Goal: Transaction & Acquisition: Purchase product/service

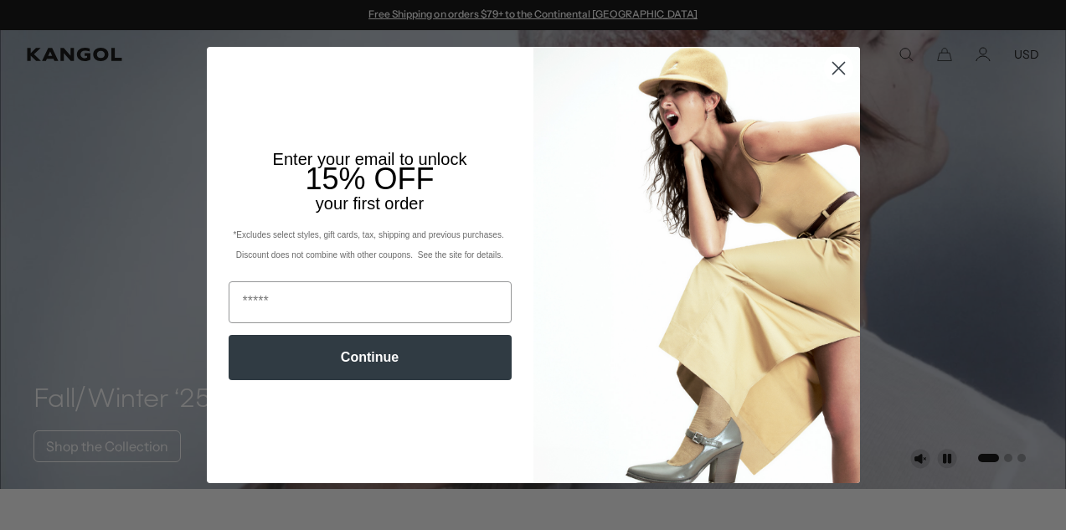
click at [837, 69] on icon "Close dialog" at bounding box center [838, 69] width 12 height 12
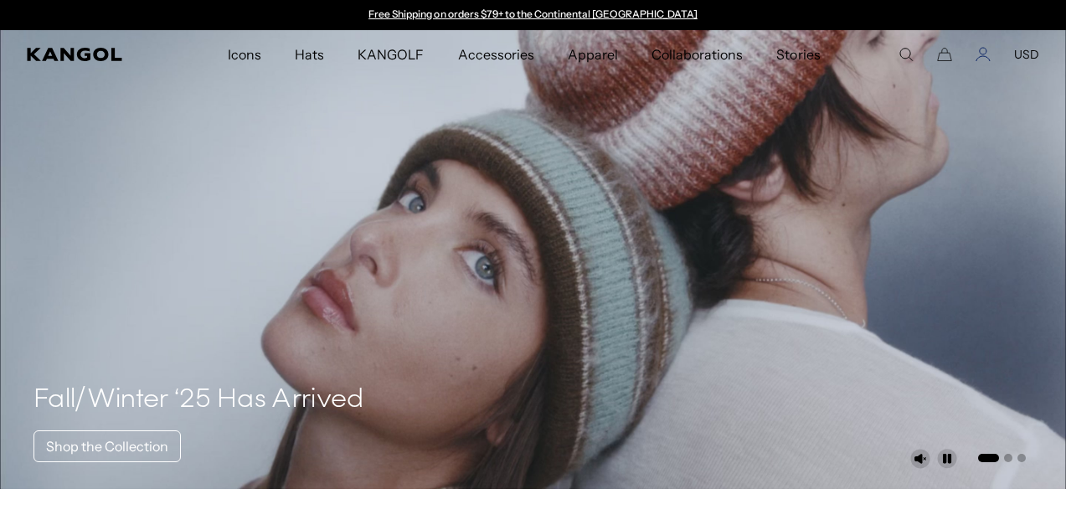
click at [985, 57] on icon "Account" at bounding box center [982, 54] width 15 height 15
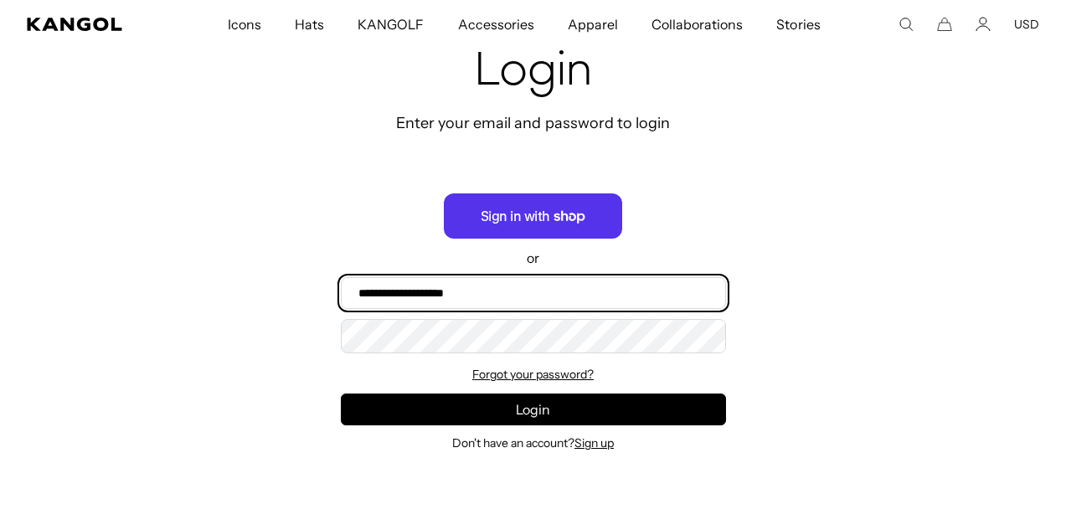
type input "**********"
click at [533, 412] on button "Login" at bounding box center [533, 410] width 385 height 32
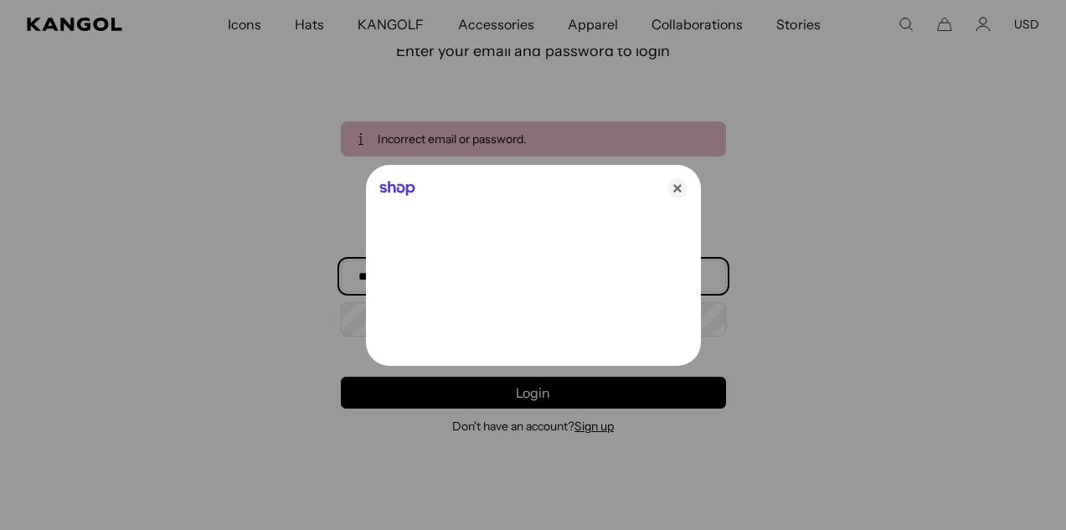
type input "**********"
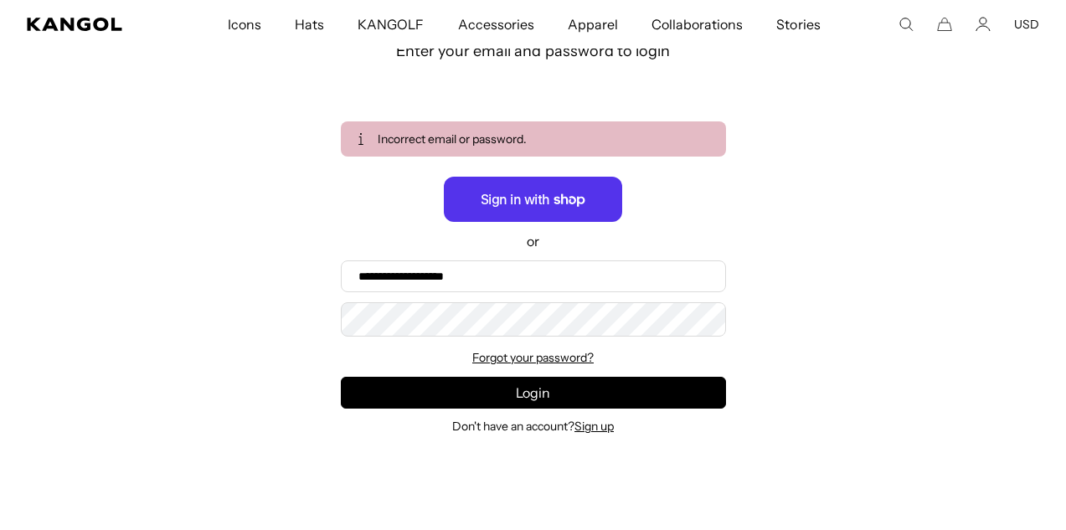
click at [315, 30] on span "Hats" at bounding box center [309, 24] width 29 height 49
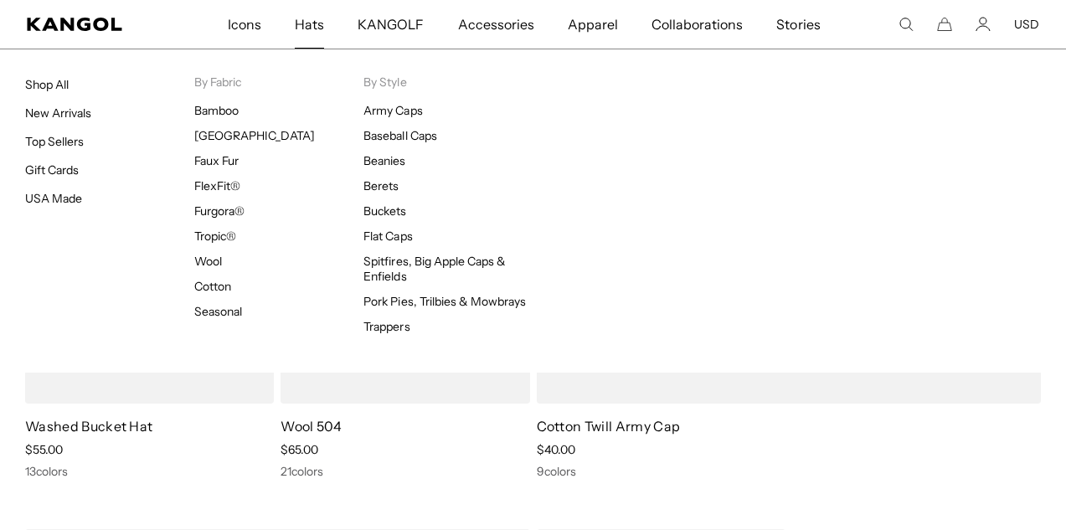
scroll to position [507, 0]
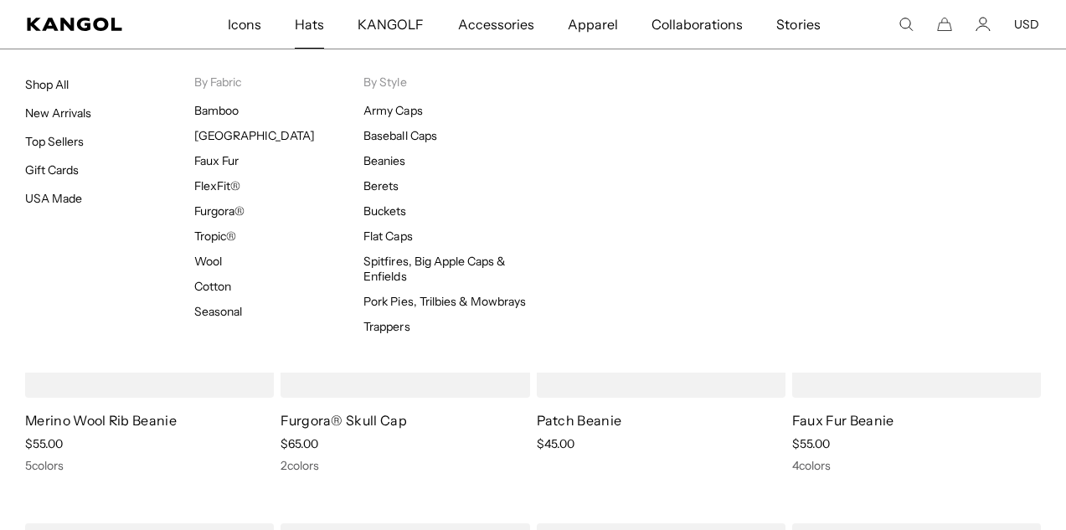
scroll to position [0, 345]
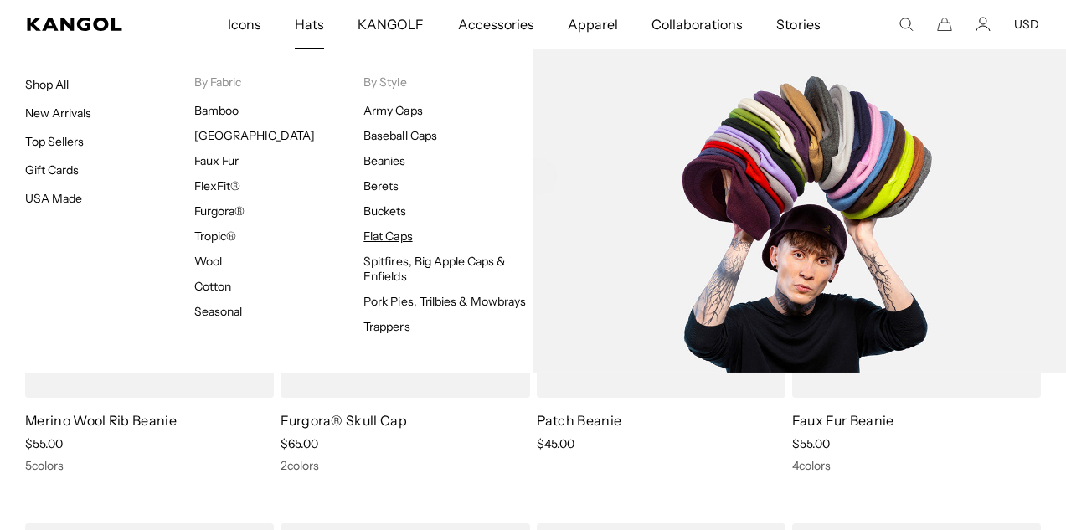
click at [387, 239] on link "Flat Caps" at bounding box center [387, 236] width 49 height 15
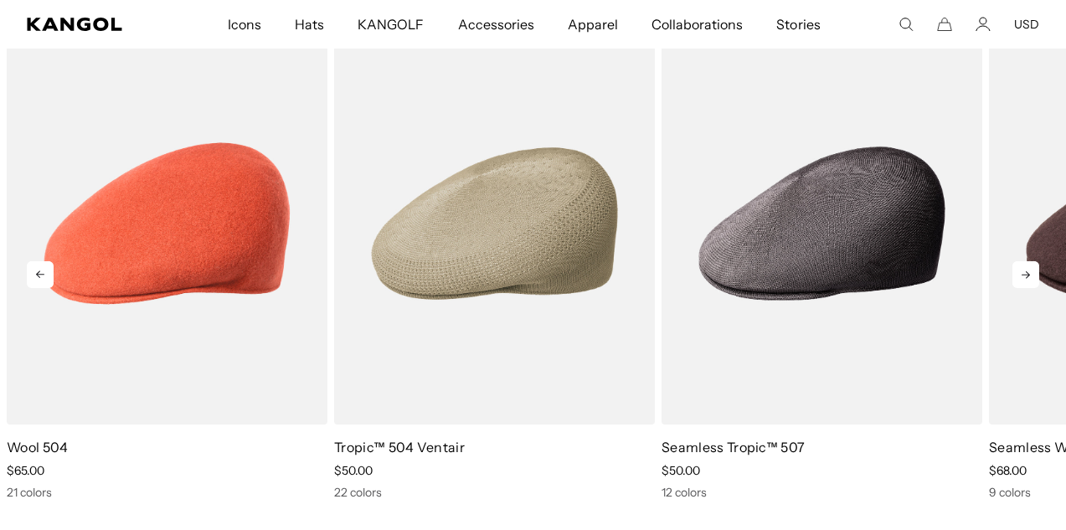
click at [1026, 261] on icon at bounding box center [1025, 274] width 27 height 27
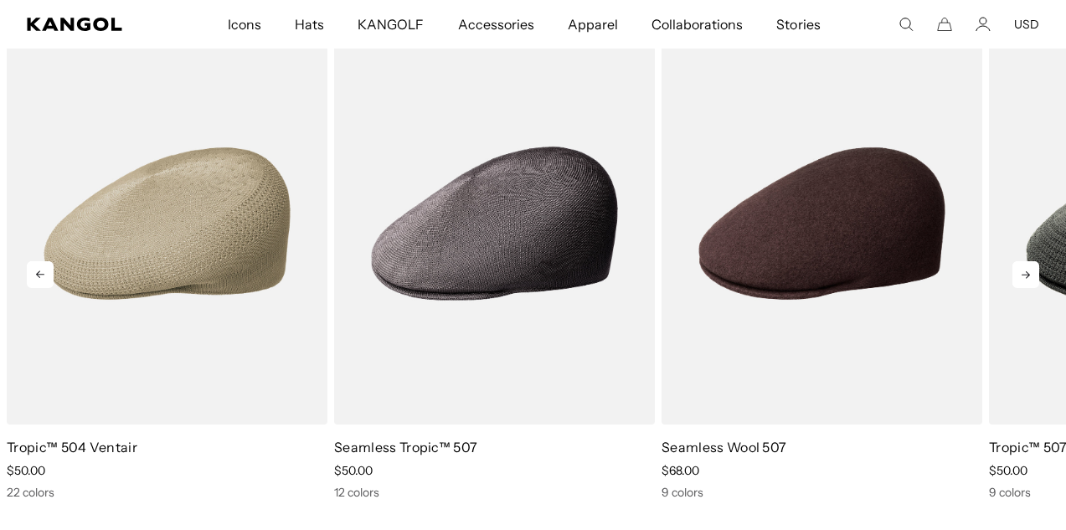
click at [1026, 261] on icon at bounding box center [1025, 274] width 27 height 27
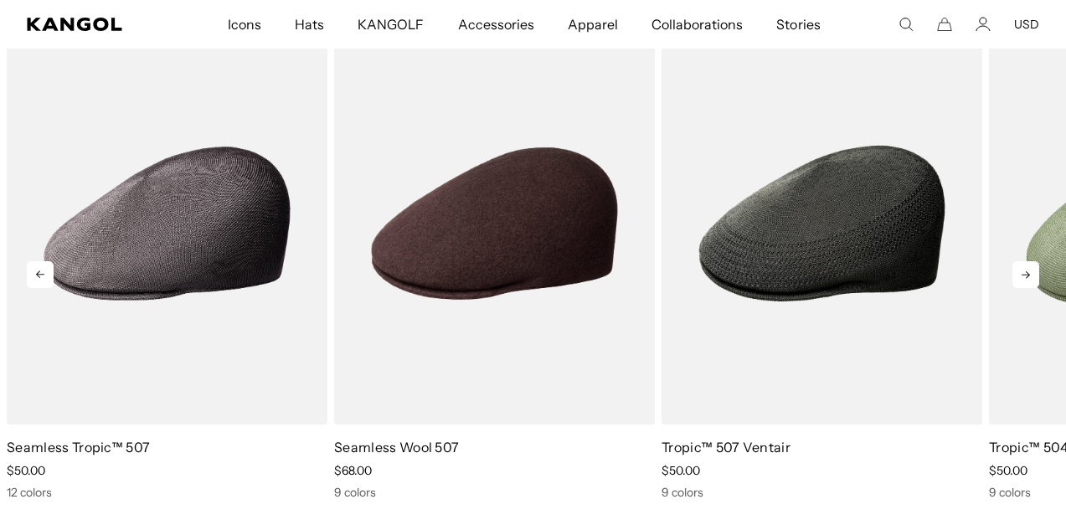
click at [1026, 261] on icon at bounding box center [1025, 274] width 27 height 27
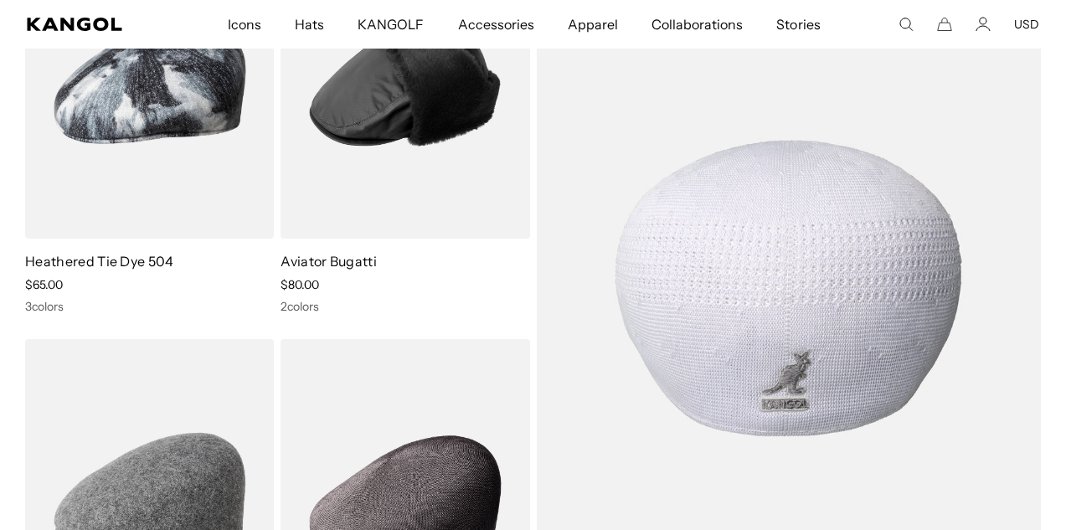
click img
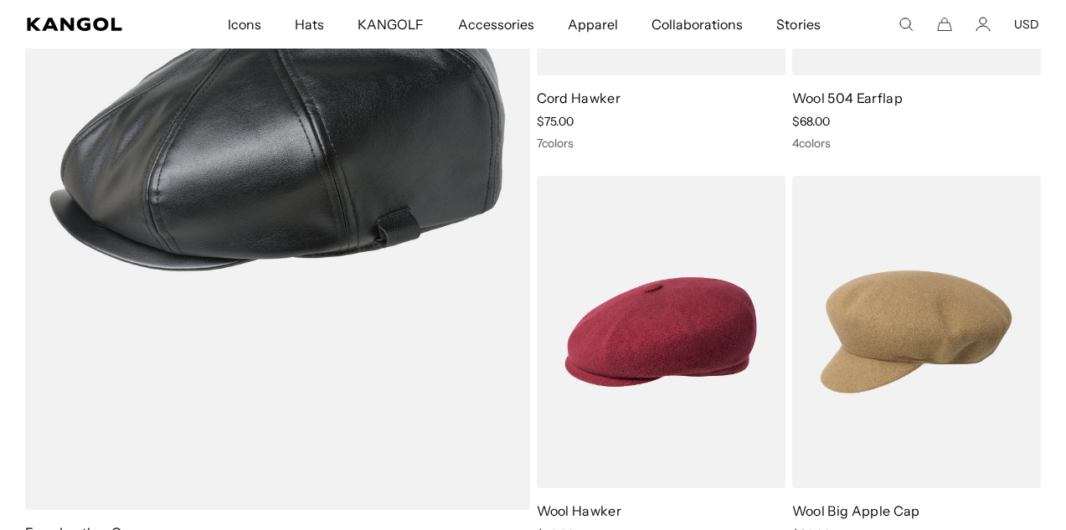
scroll to position [0, 345]
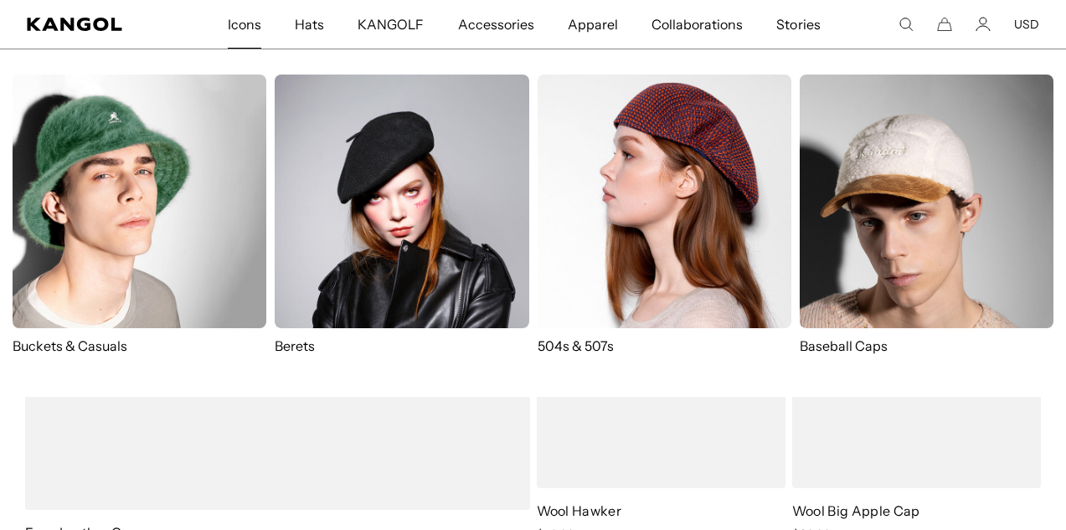
click span "Icons"
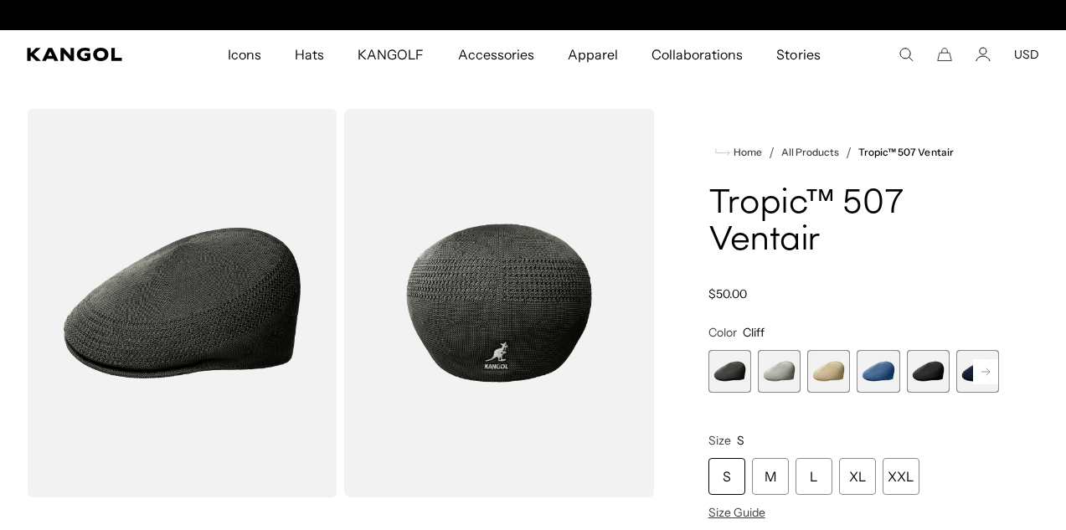
scroll to position [0, 345]
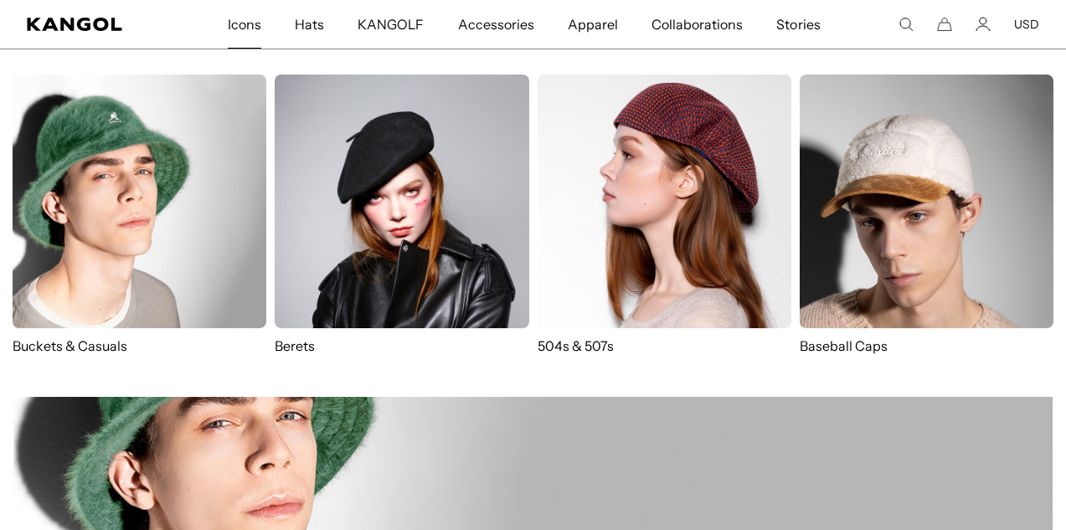
click at [641, 261] on img at bounding box center [665, 202] width 254 height 254
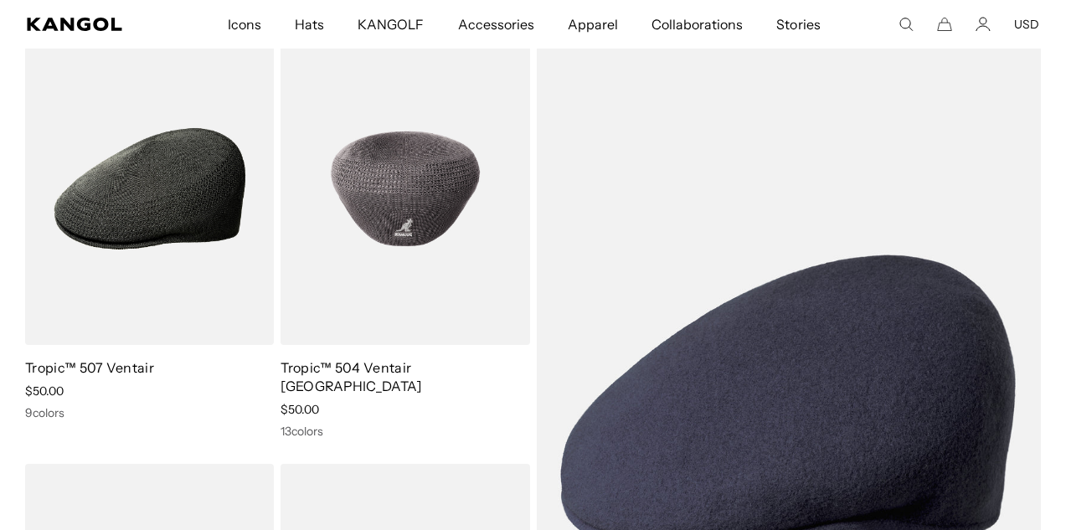
click at [437, 232] on img at bounding box center [404, 189] width 249 height 312
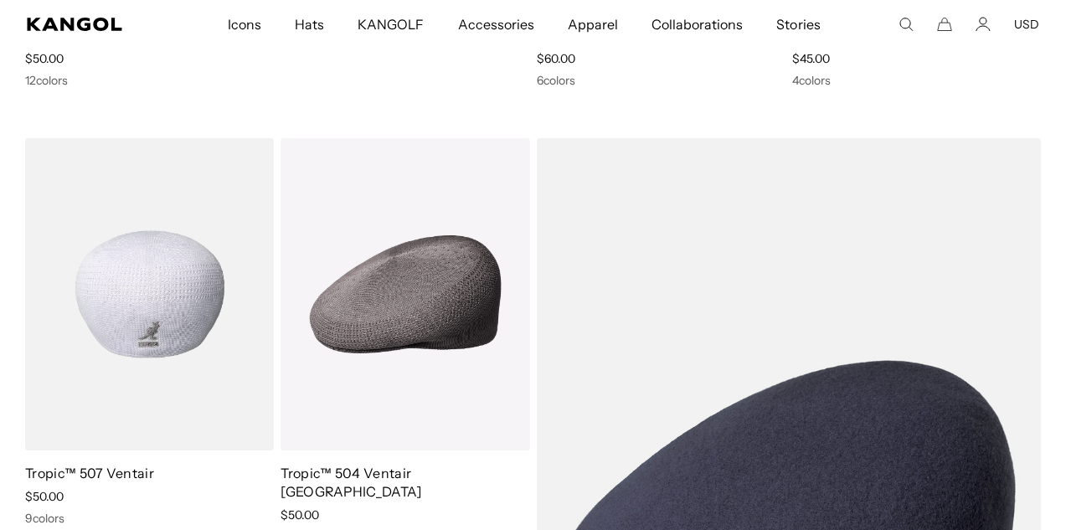
click at [210, 317] on img at bounding box center [149, 294] width 249 height 312
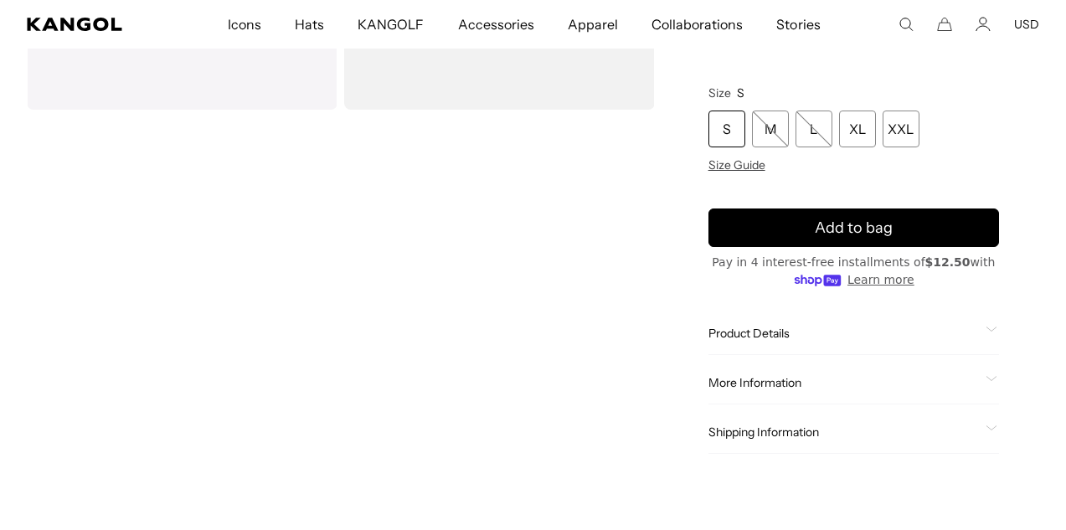
click at [990, 327] on icon at bounding box center [991, 330] width 12 height 6
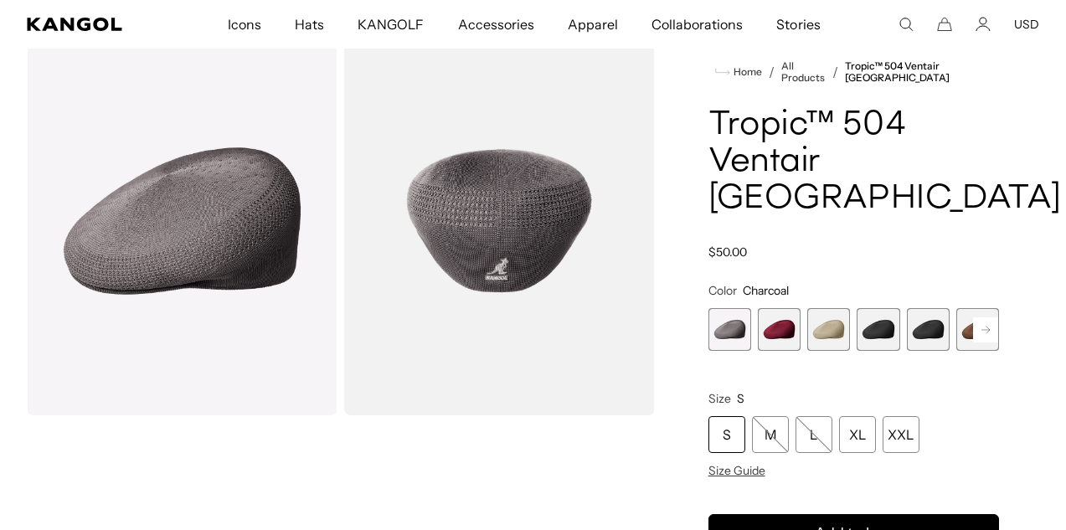
click at [987, 326] on icon at bounding box center [985, 329] width 8 height 7
click at [828, 308] on span "4 of 16" at bounding box center [828, 329] width 43 height 43
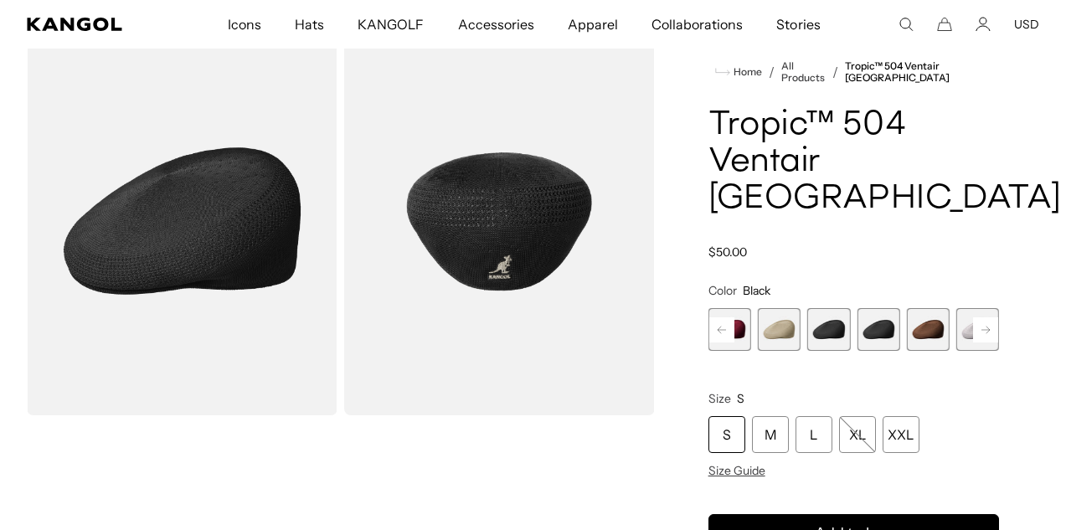
click at [888, 308] on span "5 of 16" at bounding box center [878, 329] width 43 height 43
click at [928, 308] on span "6 of 16" at bounding box center [928, 329] width 43 height 43
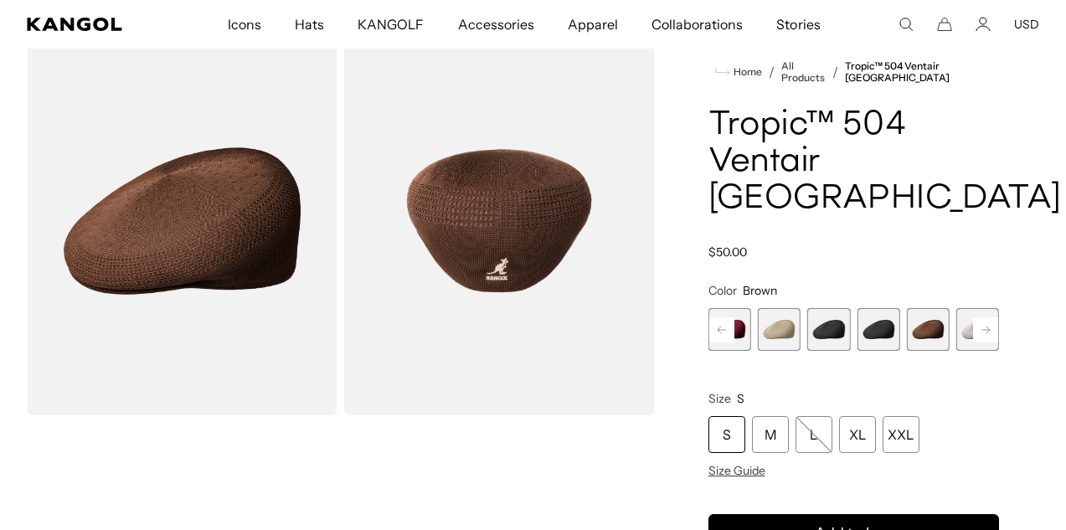
click at [988, 317] on rect at bounding box center [985, 329] width 25 height 25
click at [933, 308] on span "7 of 16" at bounding box center [928, 329] width 43 height 43
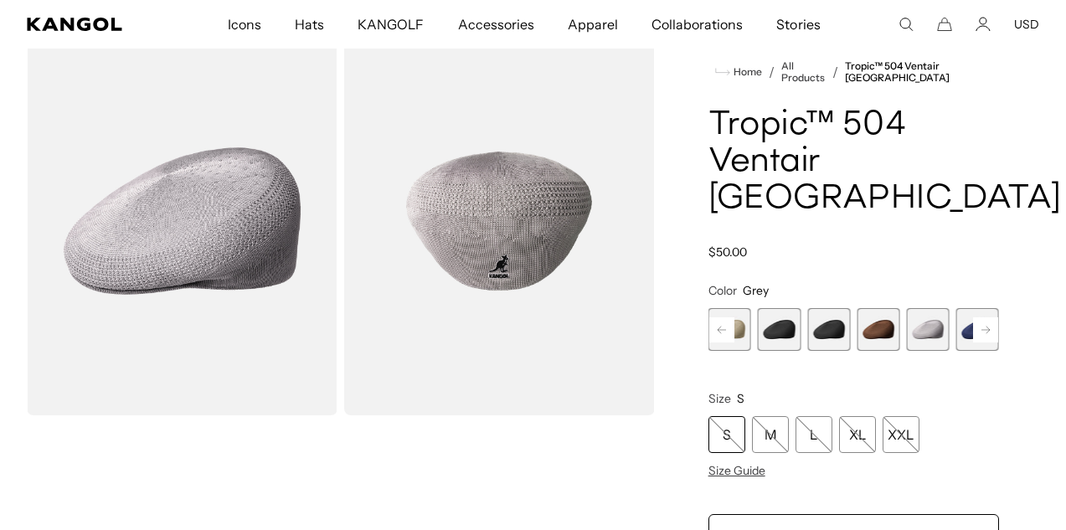
click at [967, 308] on span "8 of 16" at bounding box center [977, 329] width 43 height 43
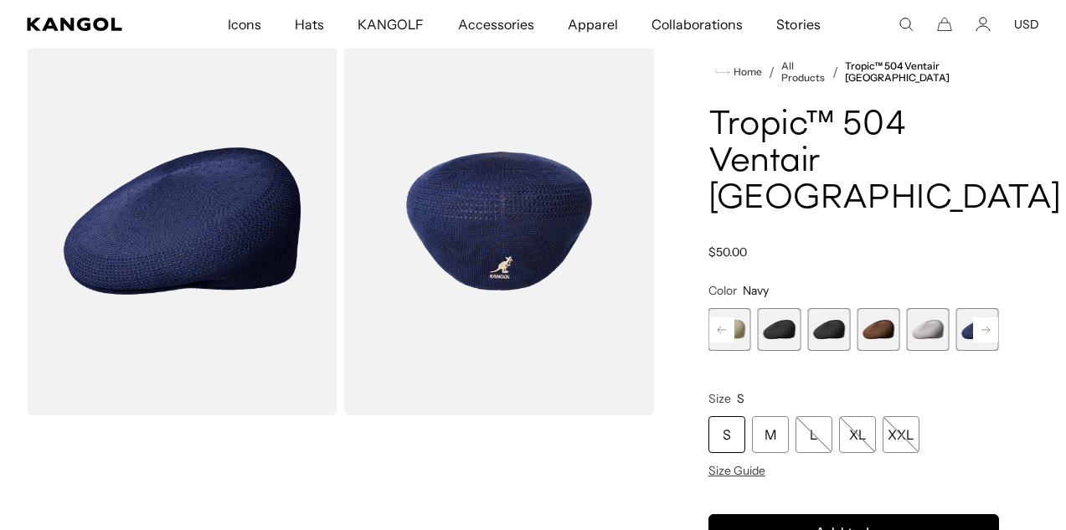
click at [987, 317] on rect at bounding box center [985, 329] width 25 height 25
click at [936, 308] on span "11 of 16" at bounding box center [928, 329] width 43 height 43
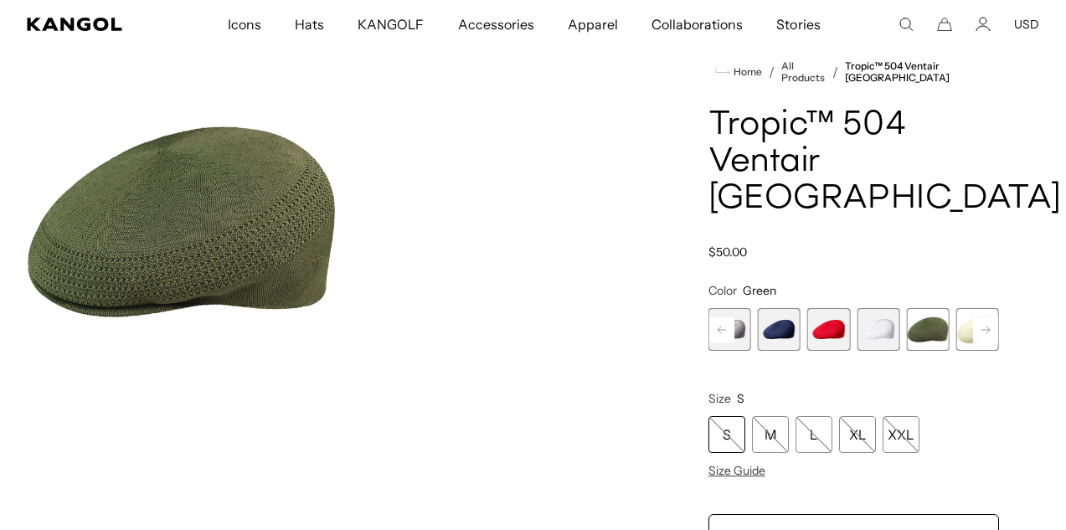
click at [990, 326] on icon at bounding box center [985, 329] width 8 height 7
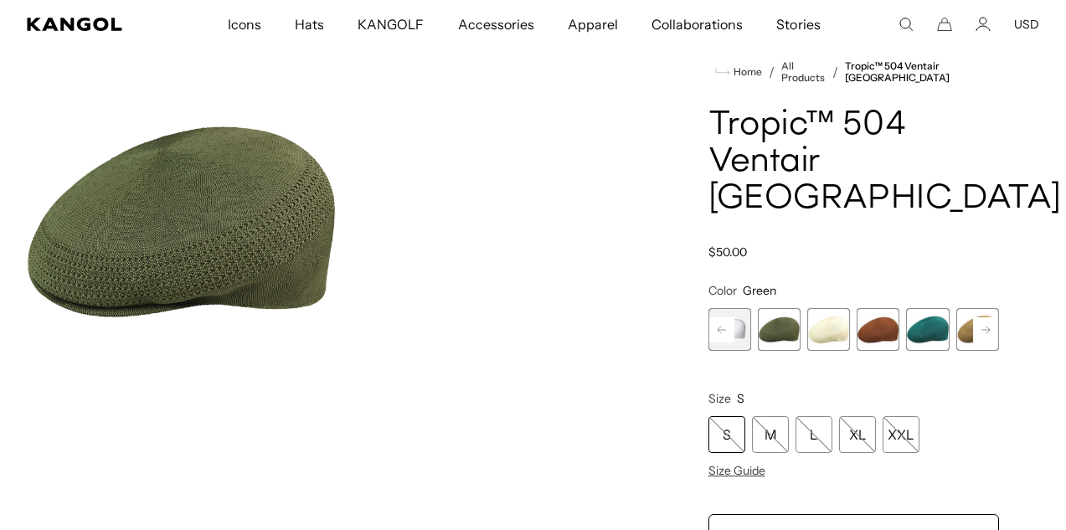
click at [990, 326] on icon at bounding box center [985, 329] width 8 height 7
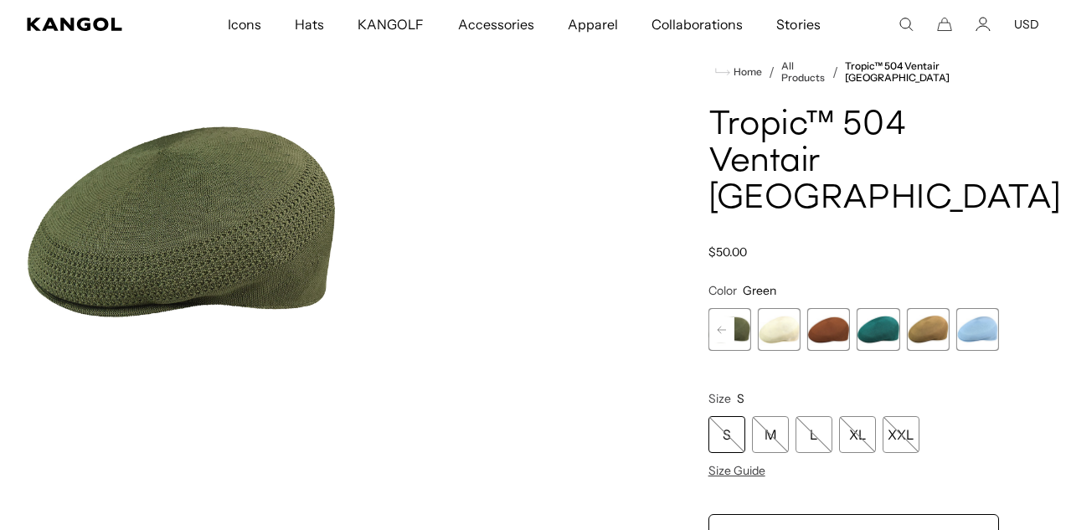
click at [929, 308] on span "15 of 16" at bounding box center [928, 329] width 43 height 43
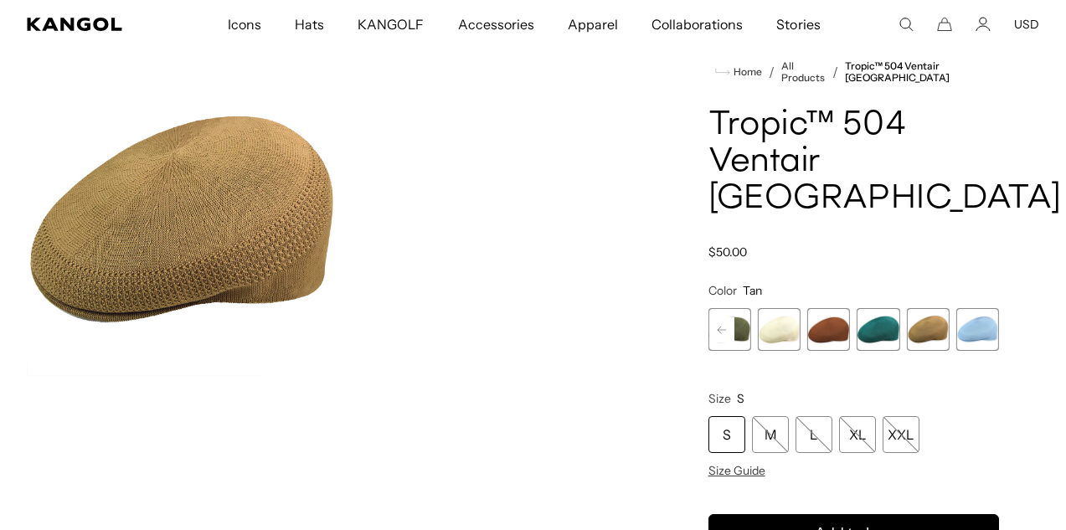
click at [718, 317] on rect at bounding box center [721, 329] width 25 height 25
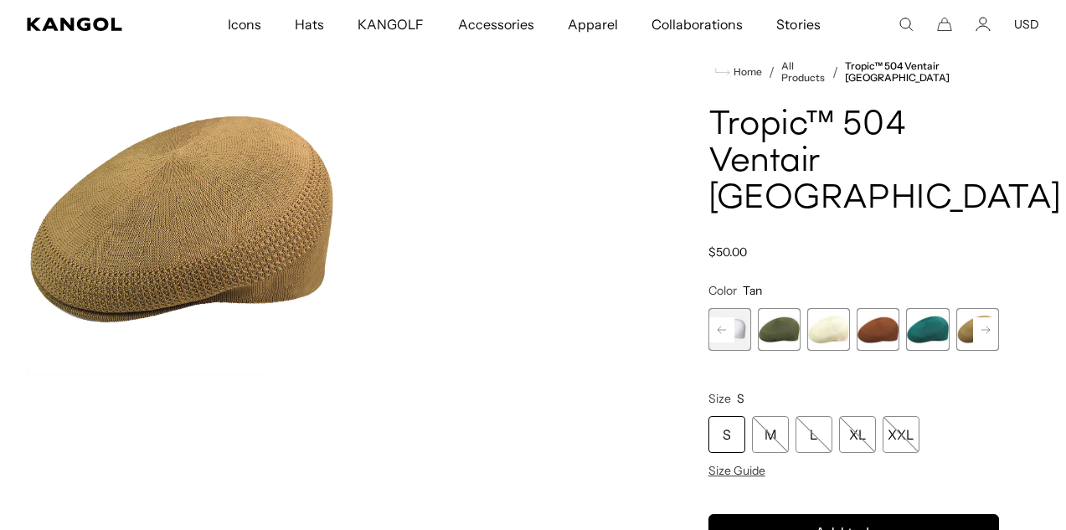
click at [718, 317] on rect at bounding box center [721, 329] width 25 height 25
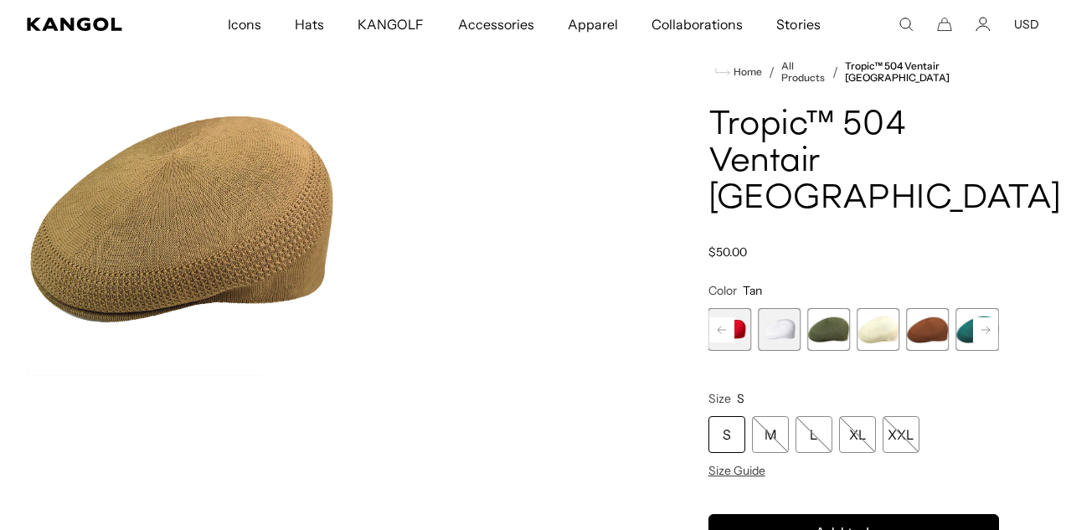
click at [718, 317] on rect at bounding box center [721, 329] width 25 height 25
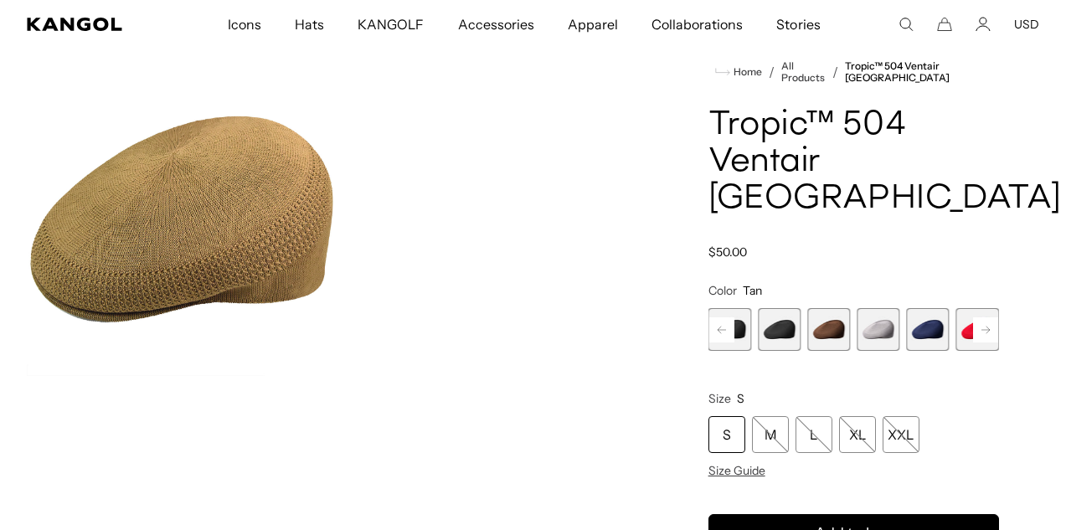
click at [718, 317] on rect at bounding box center [721, 329] width 25 height 25
click at [718, 308] on span "1 of 16" at bounding box center [729, 329] width 43 height 43
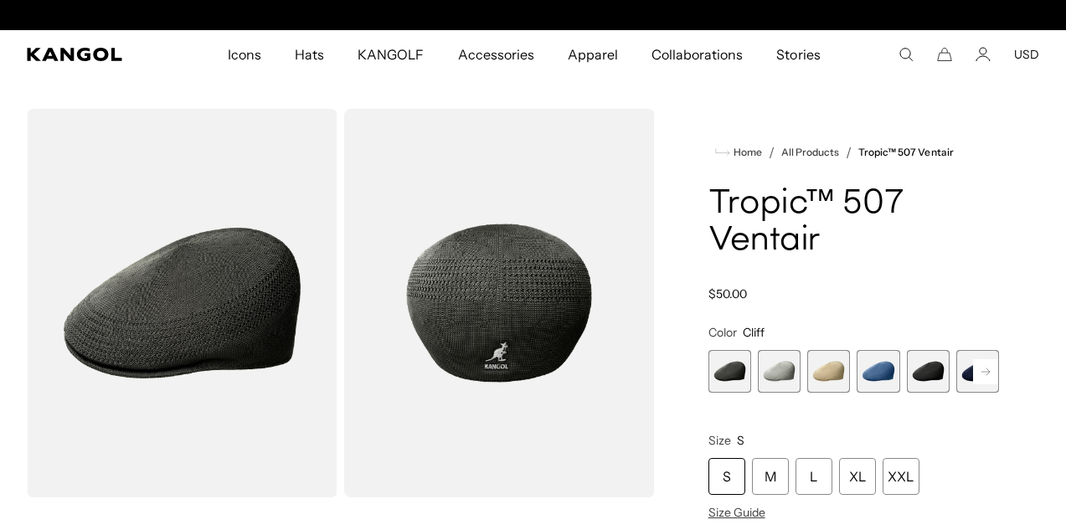
click at [783, 374] on span "2 of 9" at bounding box center [779, 371] width 43 height 43
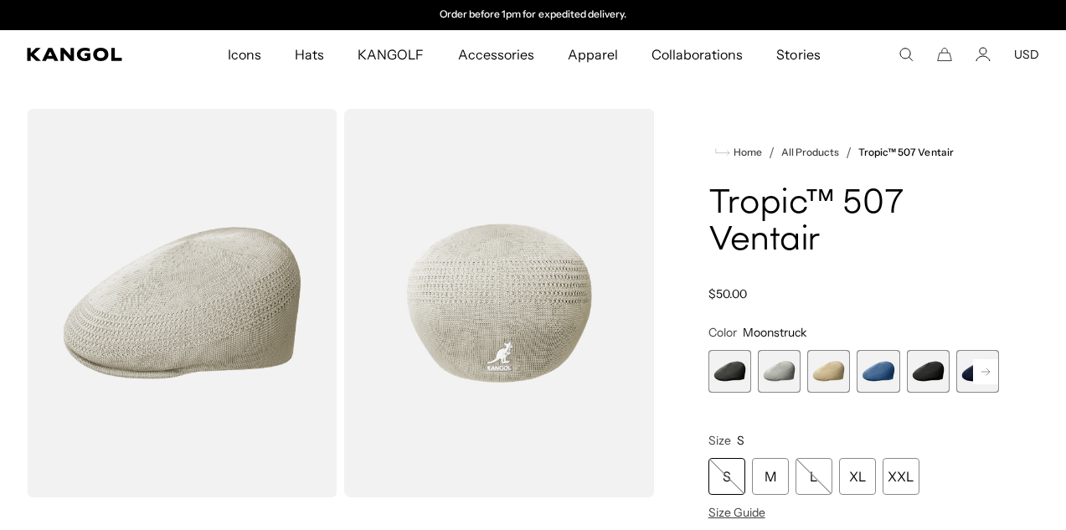
click at [832, 372] on span "3 of 9" at bounding box center [828, 371] width 43 height 43
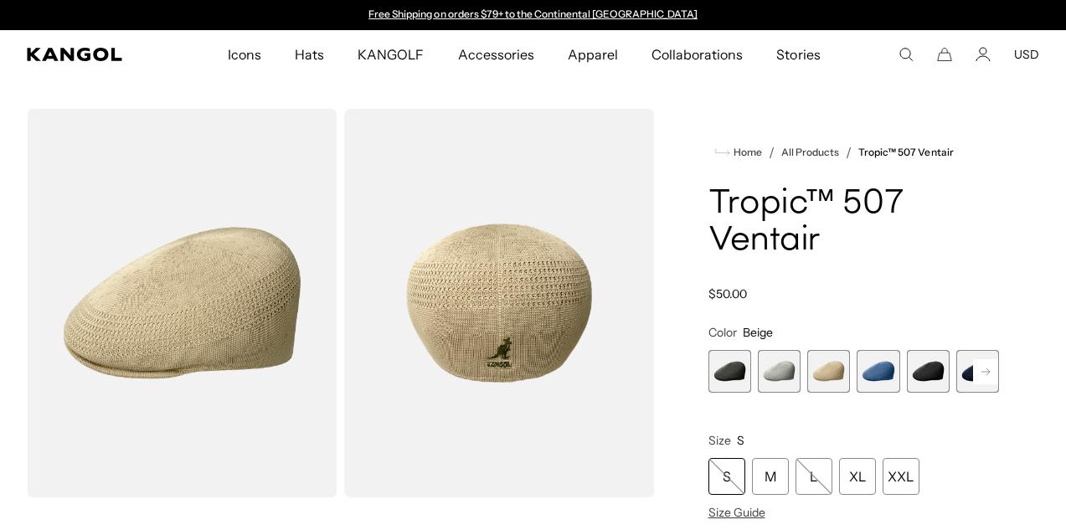
click at [883, 368] on span "4 of 9" at bounding box center [878, 371] width 43 height 43
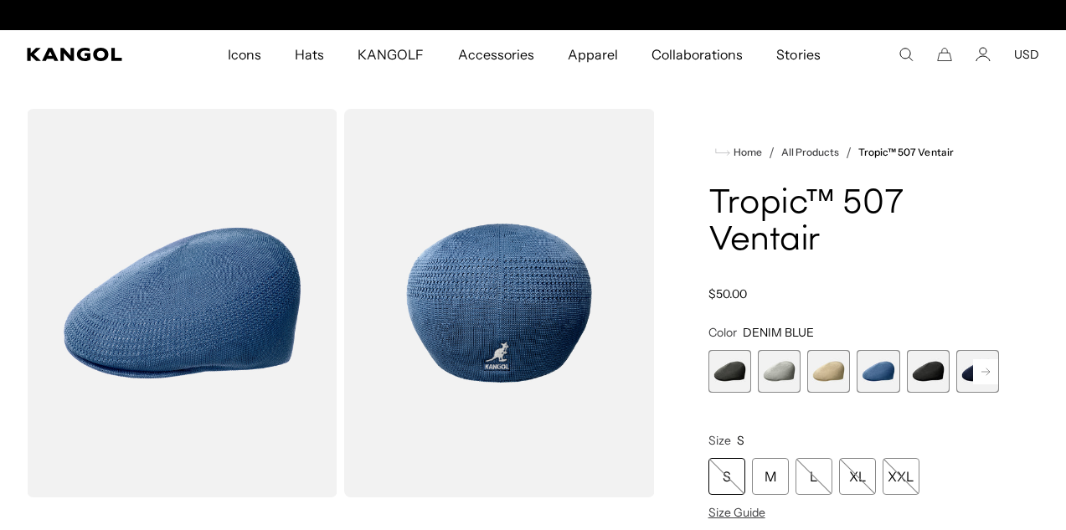
scroll to position [0, 345]
click at [935, 369] on span "5 of 9" at bounding box center [928, 371] width 43 height 43
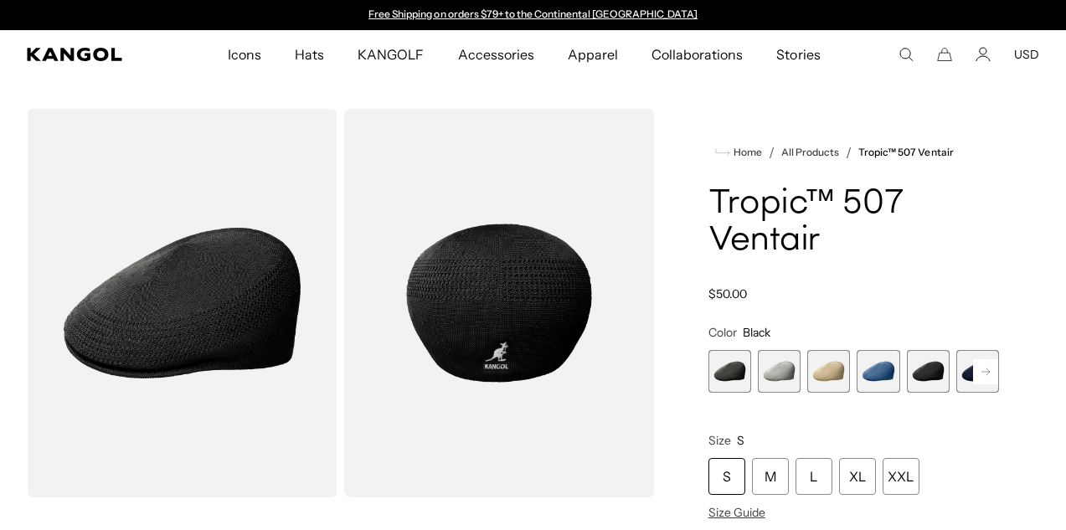
click at [984, 368] on rect at bounding box center [985, 371] width 25 height 25
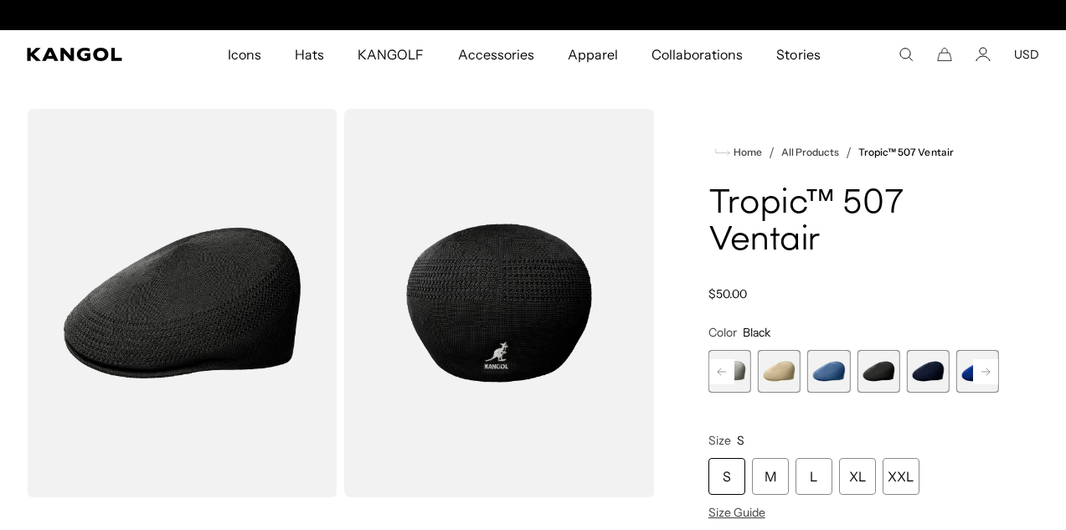
scroll to position [0, 345]
click at [984, 368] on rect at bounding box center [985, 371] width 25 height 25
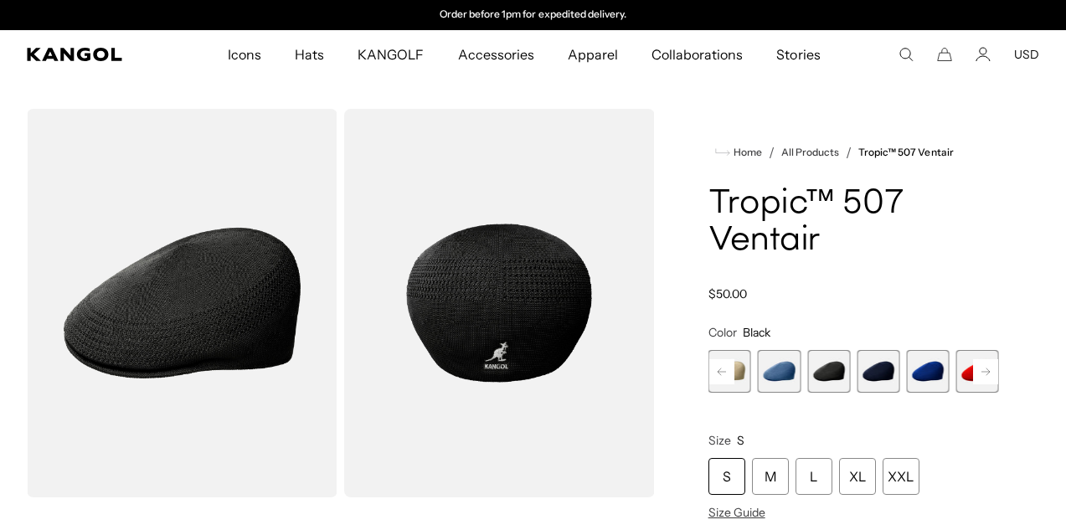
click at [984, 368] on rect at bounding box center [985, 371] width 25 height 25
click at [984, 368] on span "9 of 9" at bounding box center [977, 371] width 43 height 43
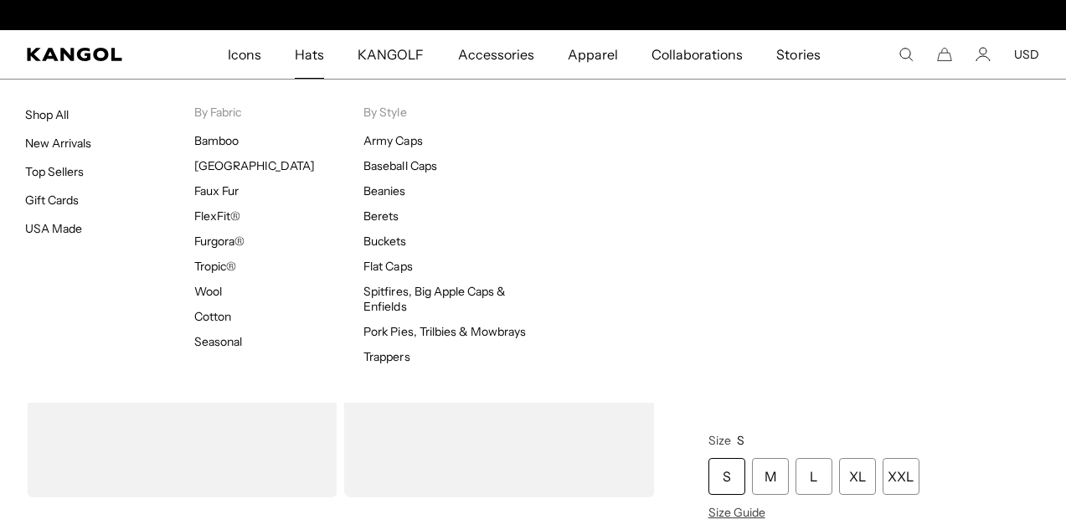
scroll to position [0, 345]
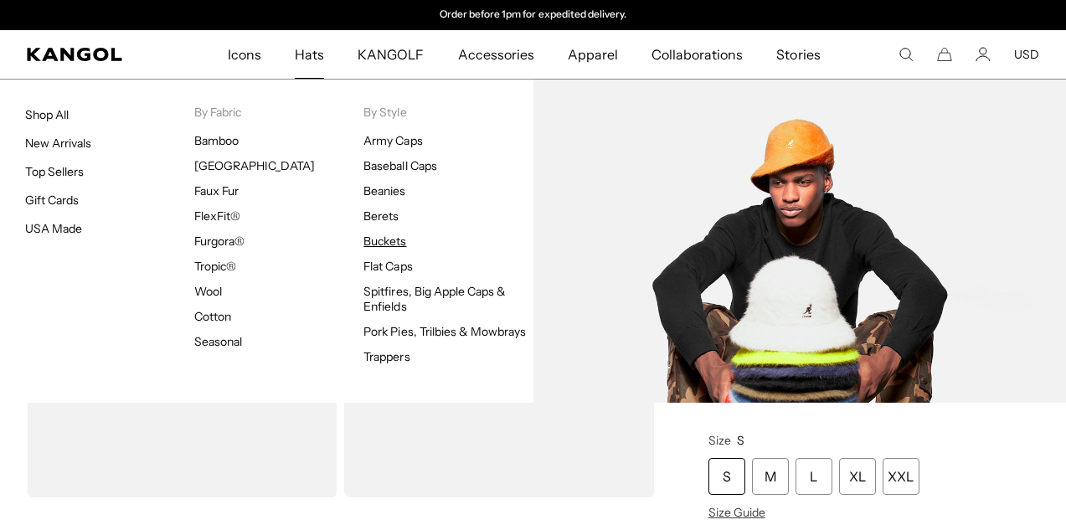
click at [395, 238] on link "Buckets" at bounding box center [384, 241] width 43 height 15
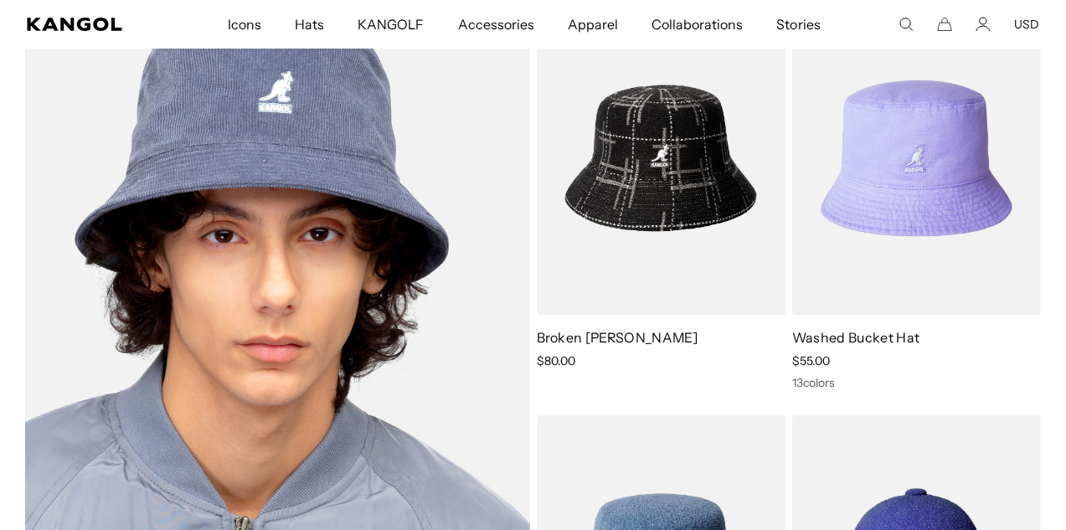
click at [297, 266] on img at bounding box center [277, 364] width 505 height 725
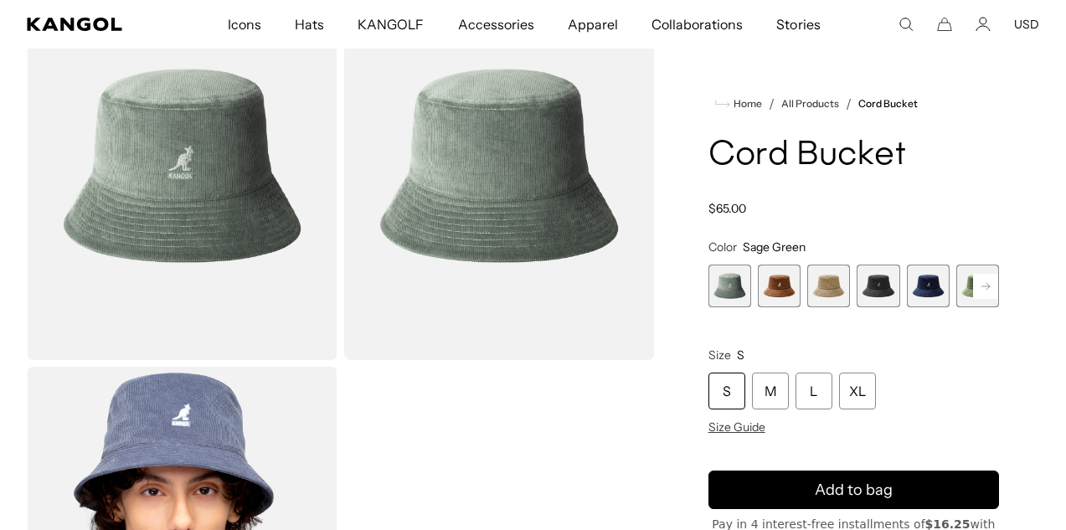
scroll to position [0, 345]
click at [730, 285] on span "1 of 9" at bounding box center [729, 286] width 43 height 43
click at [778, 287] on span "2 of 9" at bounding box center [779, 286] width 43 height 43
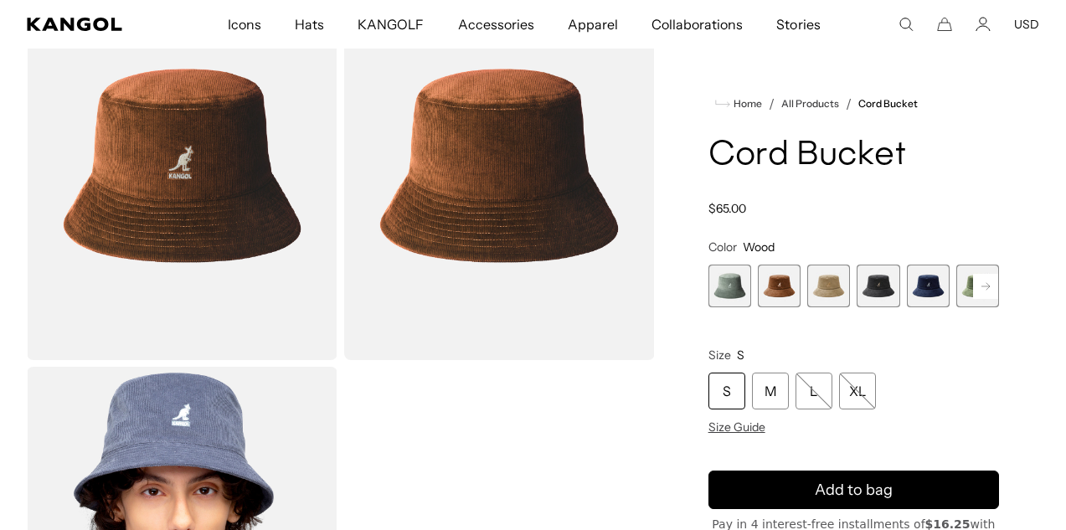
scroll to position [0, 345]
click at [830, 284] on span "3 of 9" at bounding box center [828, 286] width 43 height 43
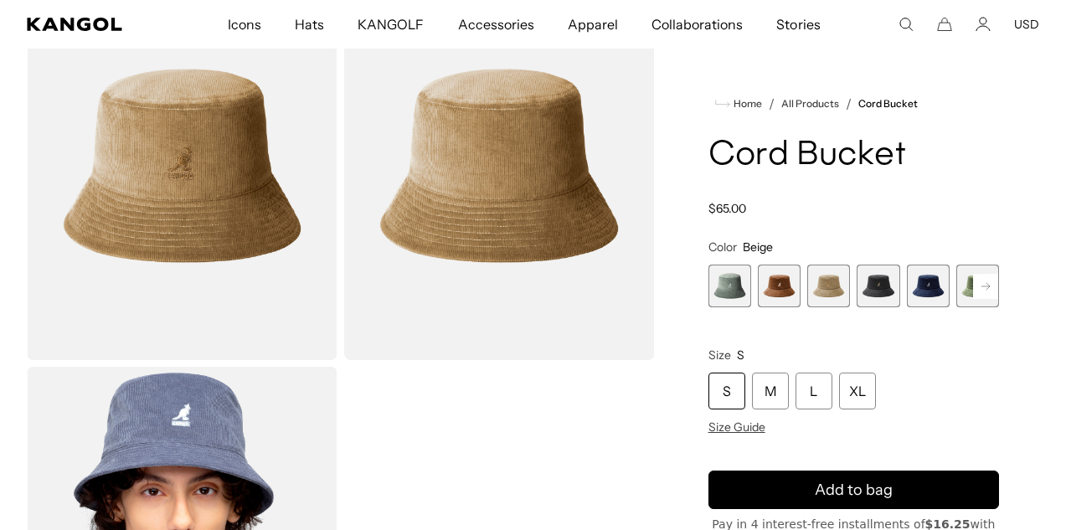
click at [875, 282] on span "4 of 9" at bounding box center [878, 286] width 43 height 43
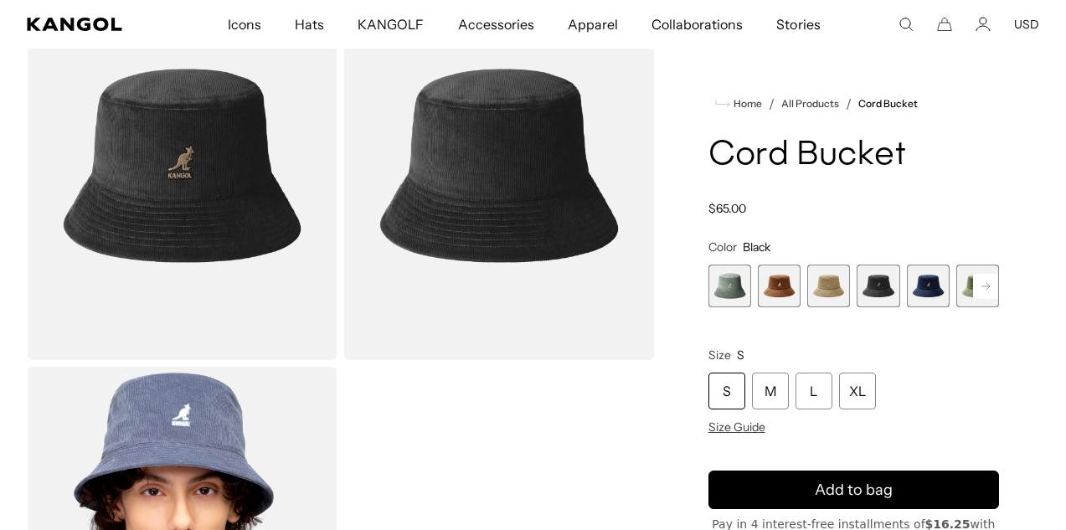
scroll to position [0, 345]
click at [926, 282] on span "5 of 9" at bounding box center [928, 286] width 43 height 43
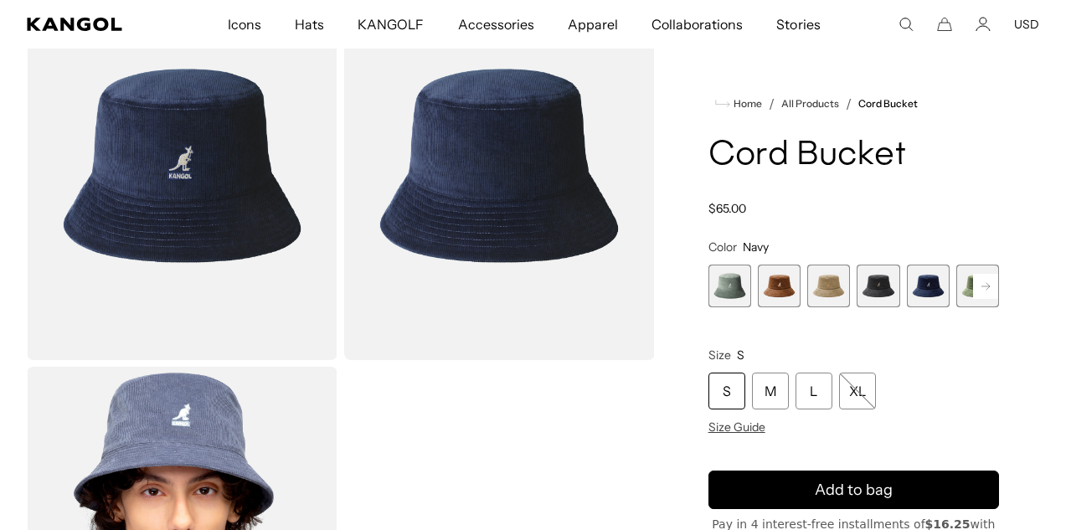
click at [987, 286] on rect at bounding box center [985, 286] width 25 height 25
click at [929, 281] on span "6 of 9" at bounding box center [928, 286] width 43 height 43
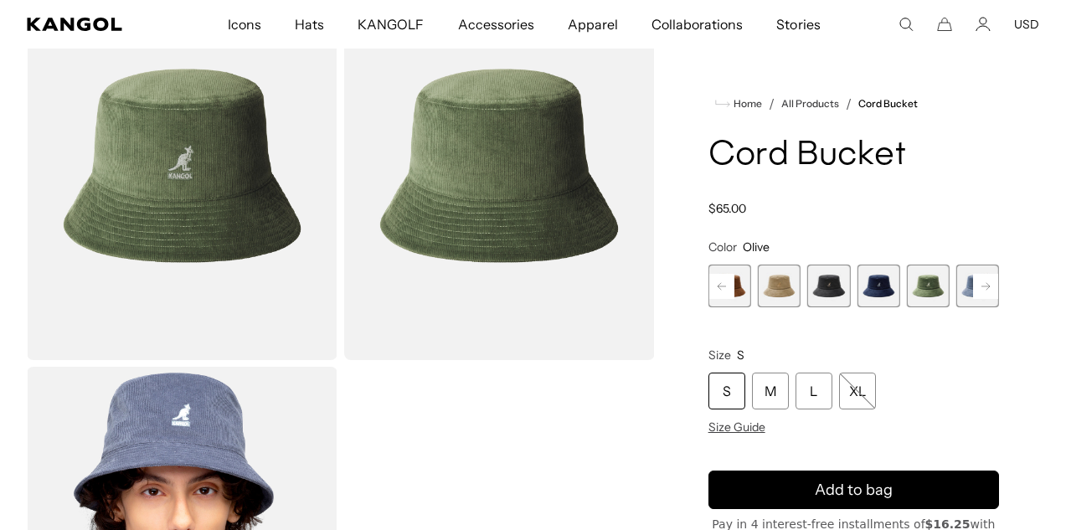
click at [986, 280] on rect at bounding box center [985, 286] width 25 height 25
click at [933, 286] on span "7 of 9" at bounding box center [928, 286] width 43 height 43
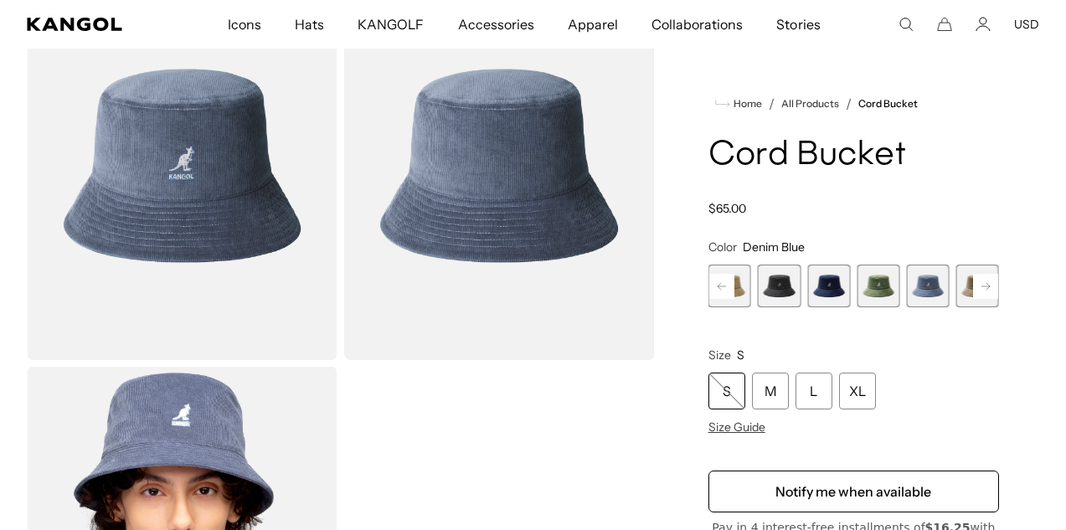
scroll to position [0, 345]
click at [982, 283] on rect at bounding box center [985, 286] width 25 height 25
click at [931, 289] on span "8 of 9" at bounding box center [928, 286] width 43 height 43
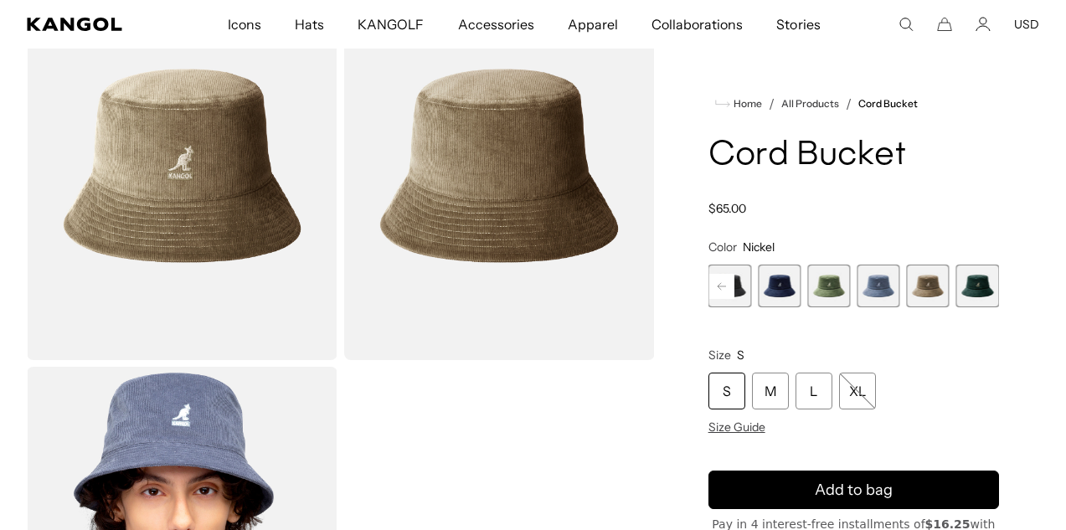
scroll to position [0, 345]
click at [978, 280] on span "9 of 9" at bounding box center [977, 286] width 43 height 43
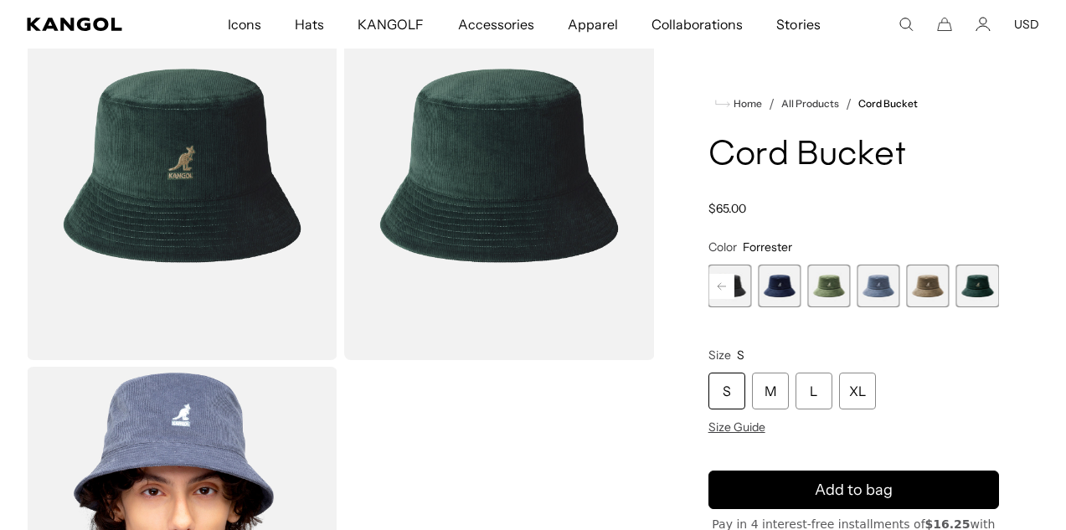
scroll to position [0, 345]
click at [723, 282] on rect at bounding box center [721, 286] width 25 height 25
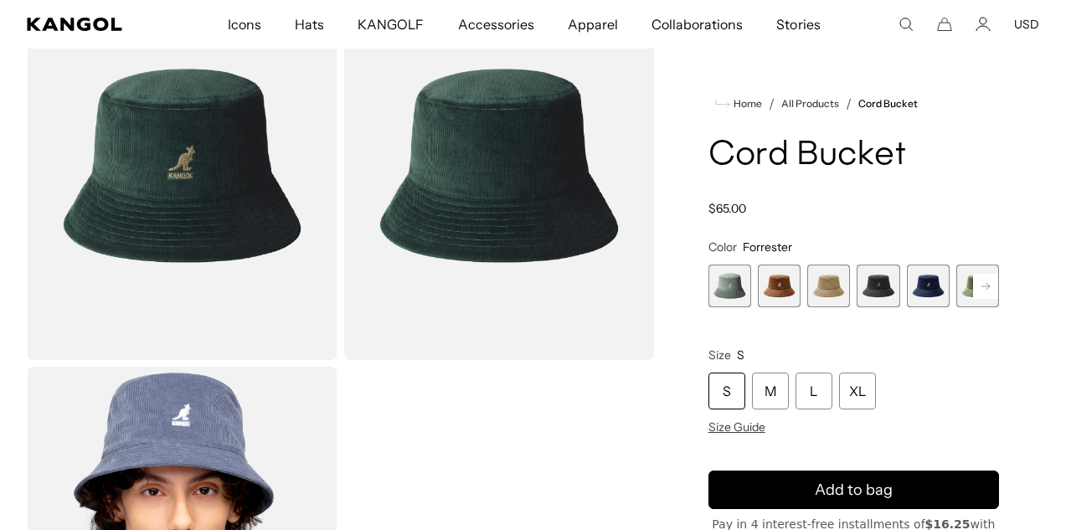
click at [723, 282] on span "1 of 9" at bounding box center [729, 286] width 43 height 43
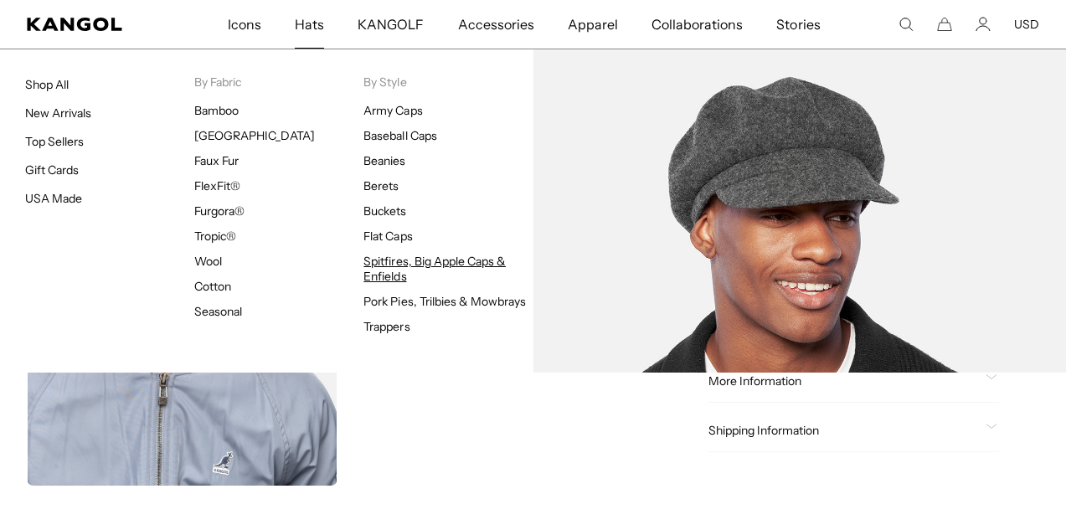
click at [390, 266] on link "Spitfires, Big Apple Caps & Enfields" at bounding box center [434, 269] width 142 height 30
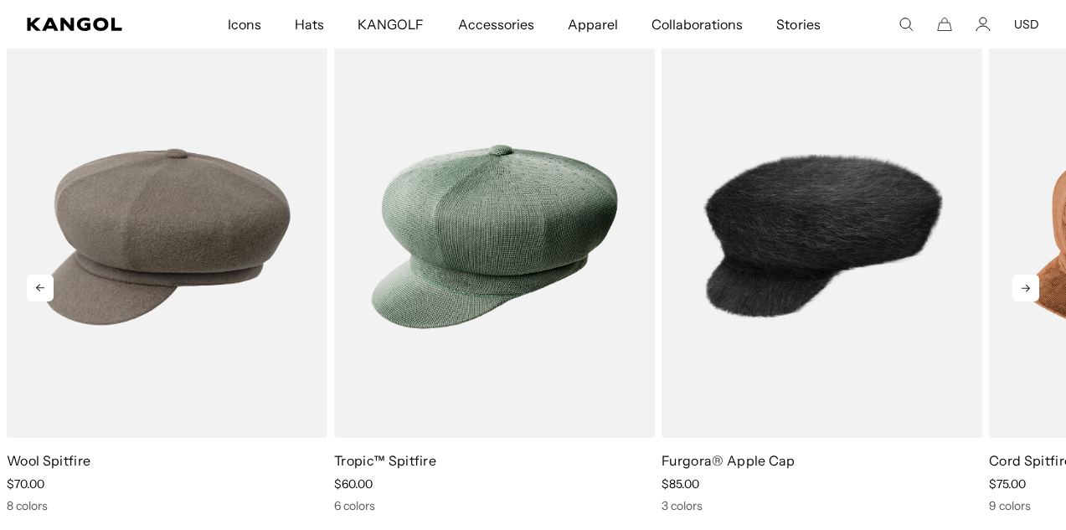
scroll to position [1581, 0]
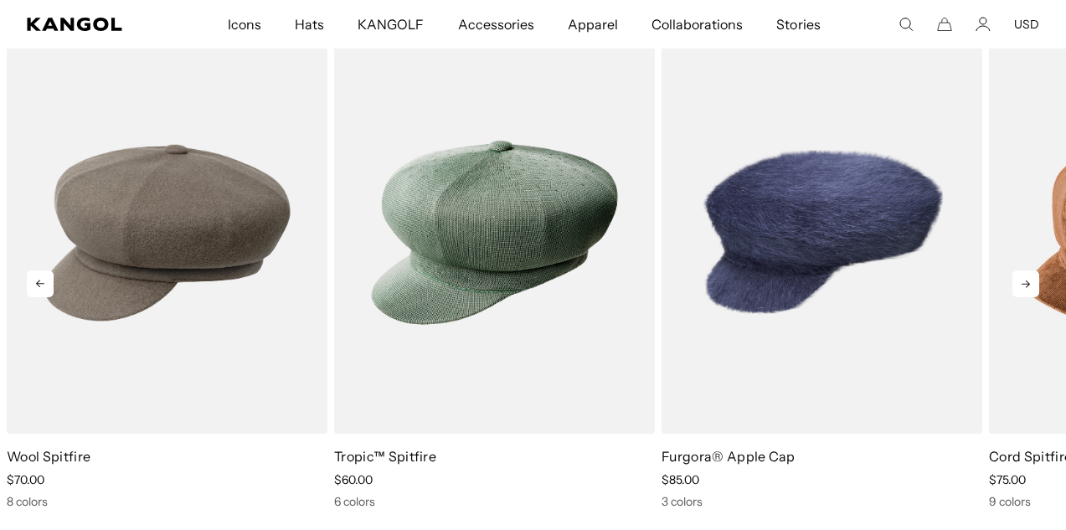
click at [1029, 281] on icon at bounding box center [1025, 283] width 27 height 27
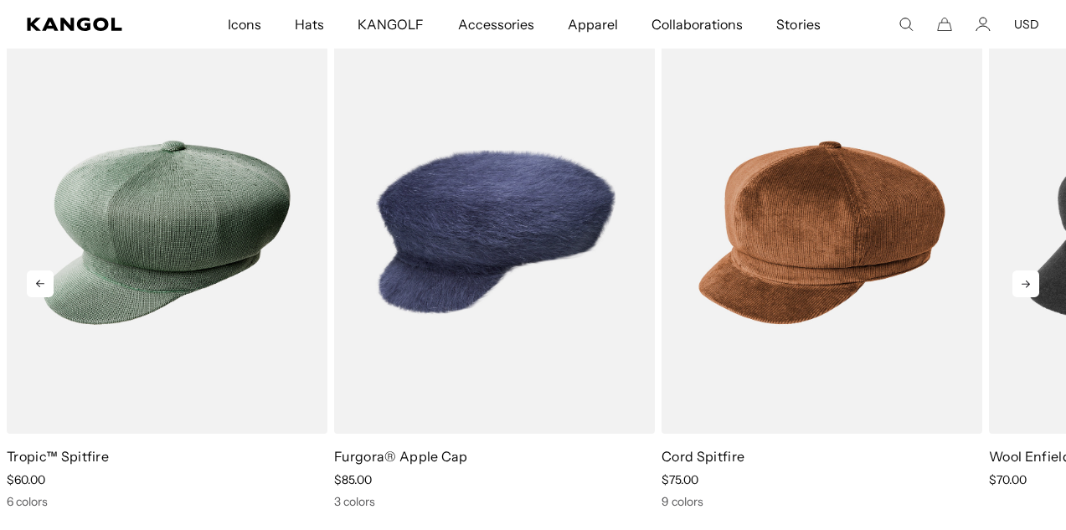
scroll to position [0, 345]
click at [1029, 281] on icon at bounding box center [1025, 283] width 27 height 27
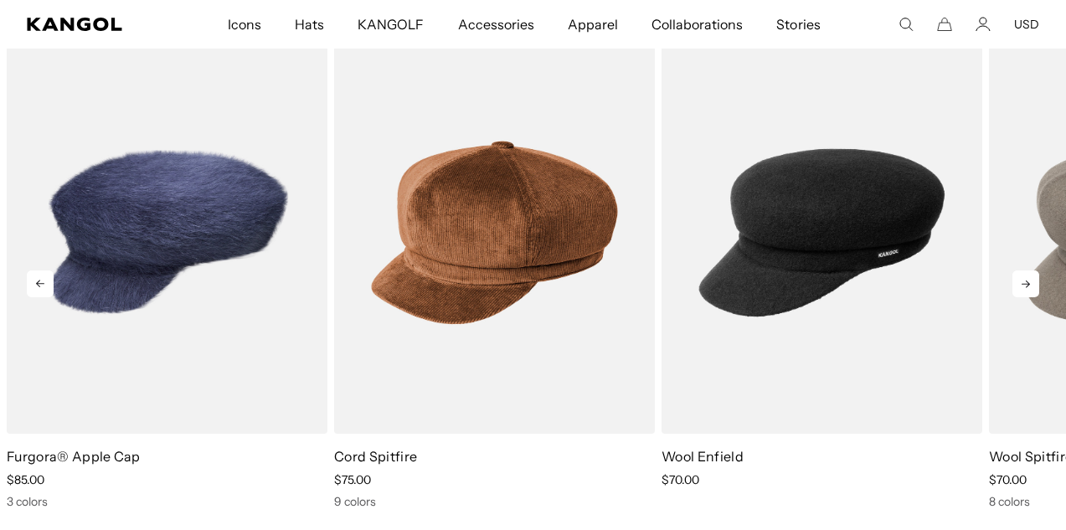
scroll to position [0, 0]
click at [1029, 281] on icon at bounding box center [1025, 283] width 27 height 27
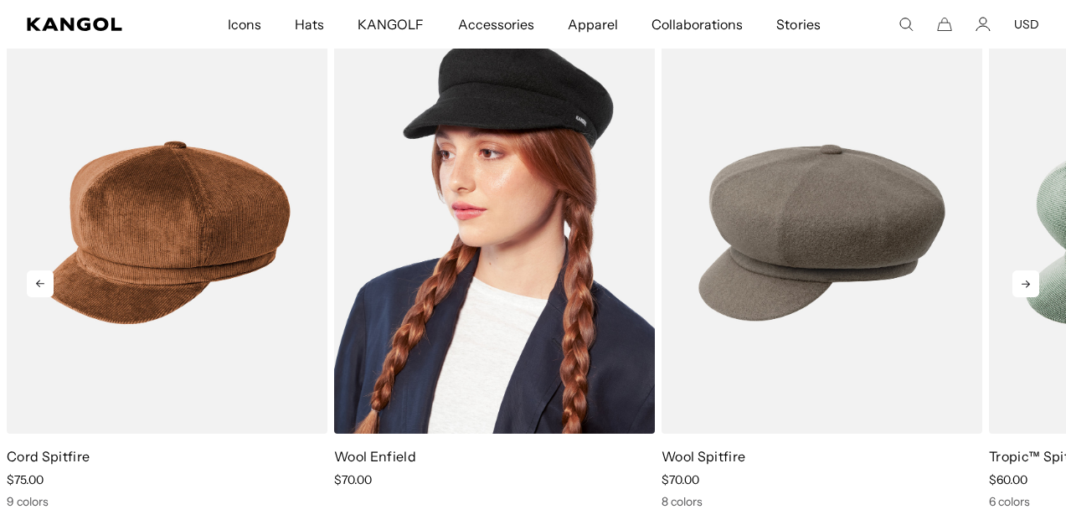
scroll to position [0, 345]
click at [574, 282] on img "5 of 5" at bounding box center [494, 233] width 321 height 403
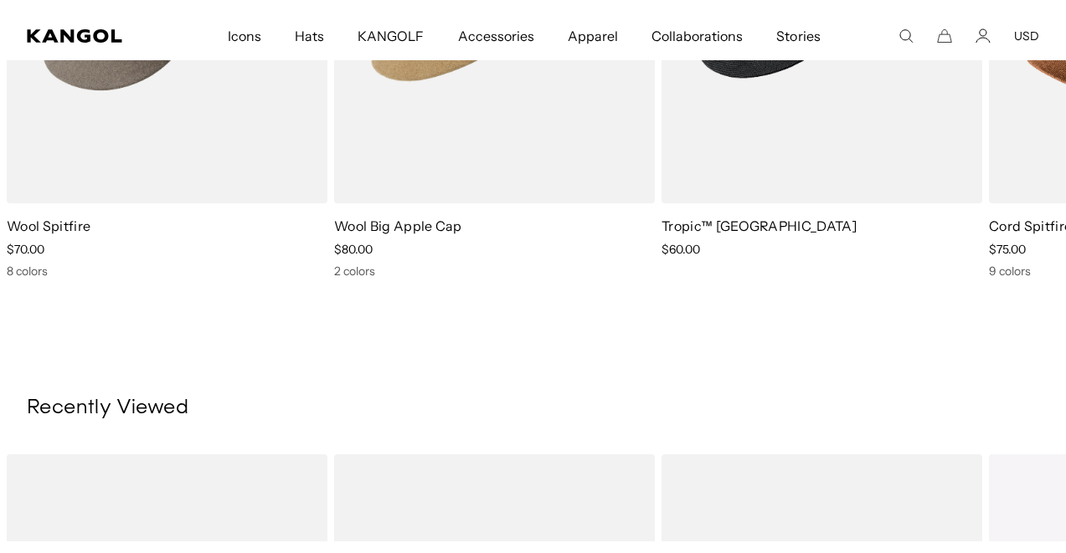
scroll to position [0, 345]
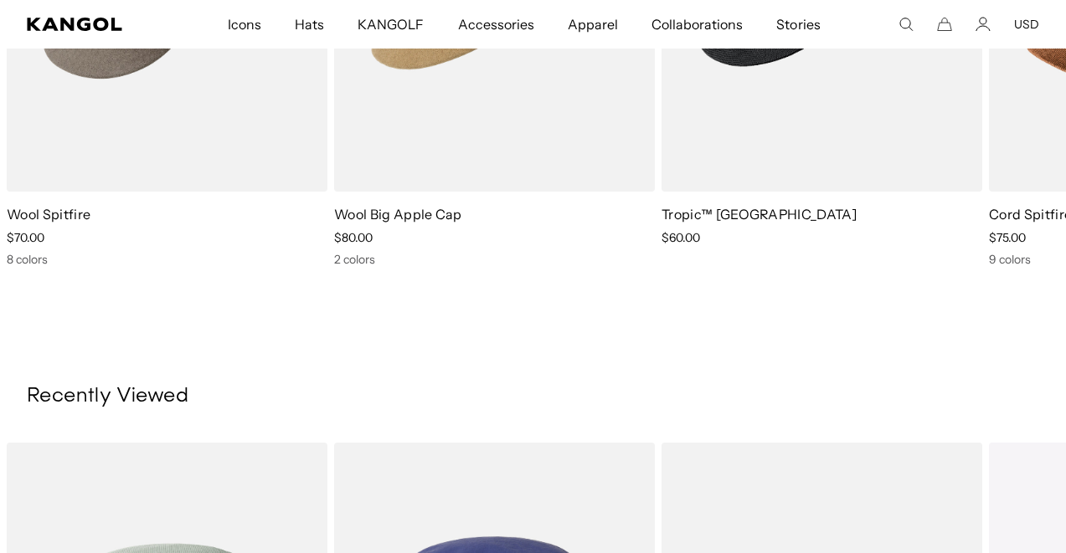
click at [13, 12] on comp-header "Icons Icons Buckets & Casuals Berets 504s & 507s" at bounding box center [533, 24] width 1066 height 49
